Goal: Find specific fact: Find specific fact

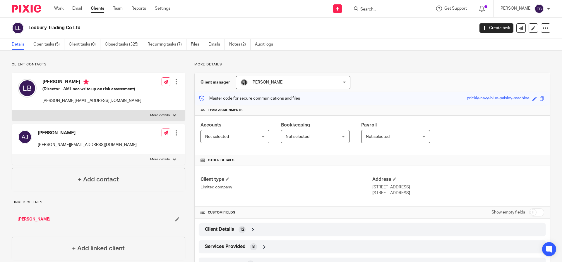
scroll to position [107, 0]
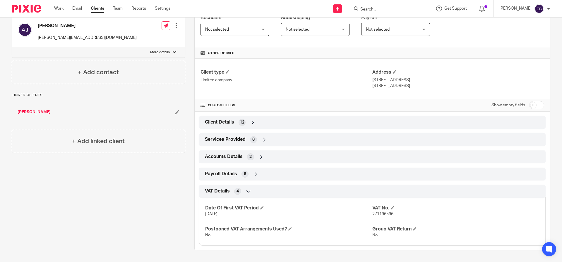
click at [397, 7] on input "Search" at bounding box center [386, 9] width 53 height 5
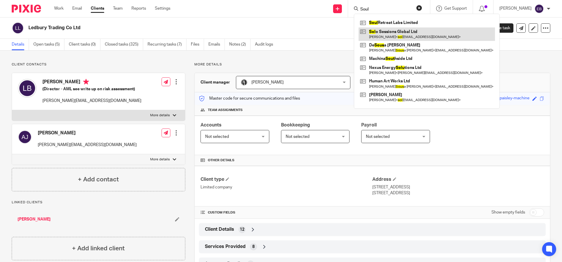
type input "Soul"
click at [402, 29] on link at bounding box center [426, 34] width 136 height 13
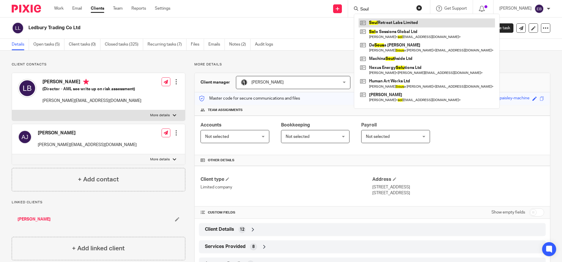
click at [401, 25] on link at bounding box center [426, 22] width 136 height 9
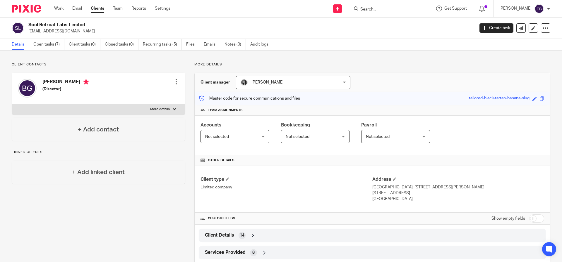
scroll to position [31, 0]
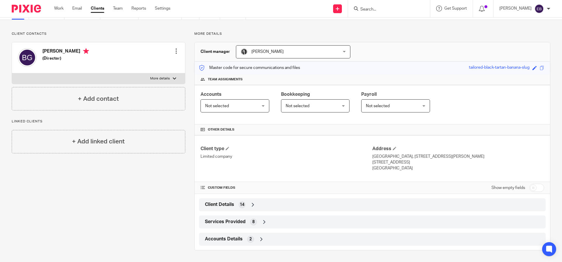
click at [235, 216] on div "Services Provided 8" at bounding box center [372, 222] width 346 height 13
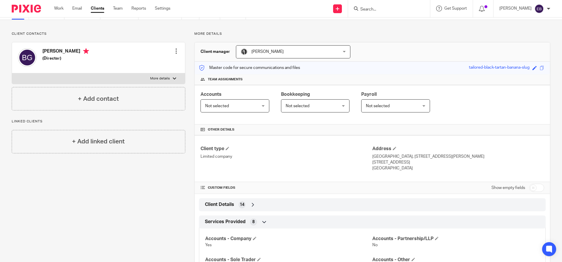
click at [232, 210] on div "Client Details 14" at bounding box center [372, 205] width 338 height 10
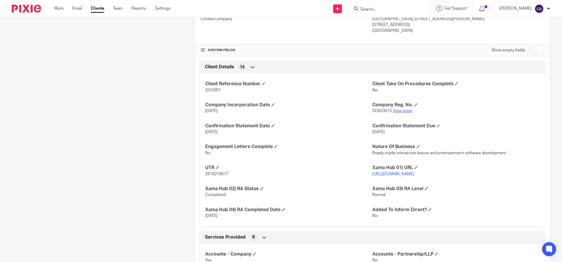
scroll to position [149, 0]
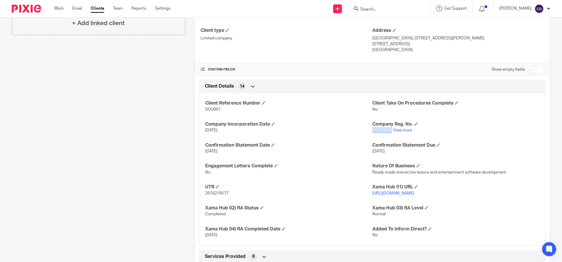
drag, startPoint x: 388, startPoint y: 130, endPoint x: 369, endPoint y: 132, distance: 19.1
click at [372, 132] on span "SC833615" at bounding box center [382, 130] width 20 height 4
copy span "SC833615"
